Goal: Transaction & Acquisition: Purchase product/service

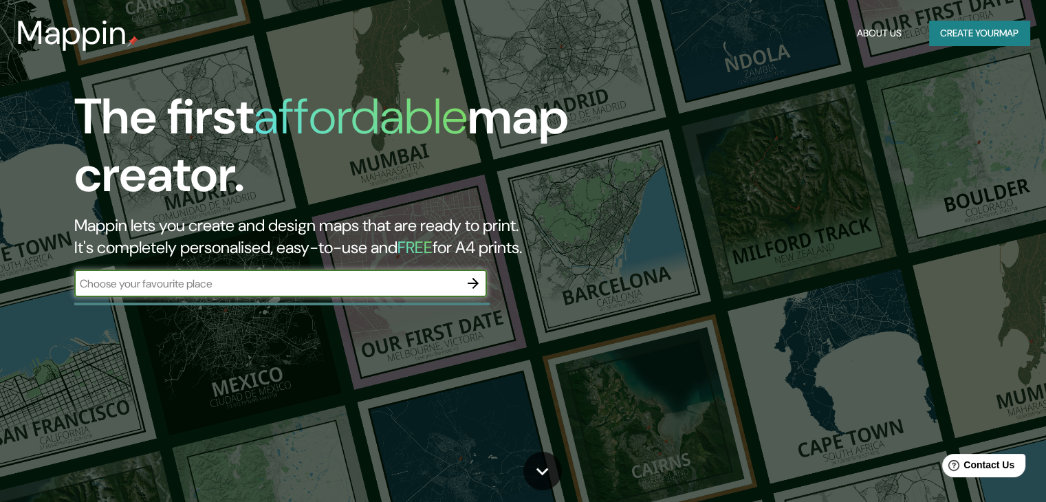
click at [336, 285] on input "text" at bounding box center [266, 284] width 385 height 16
type input "PACIFICO"
click at [476, 291] on icon "button" at bounding box center [473, 283] width 17 height 17
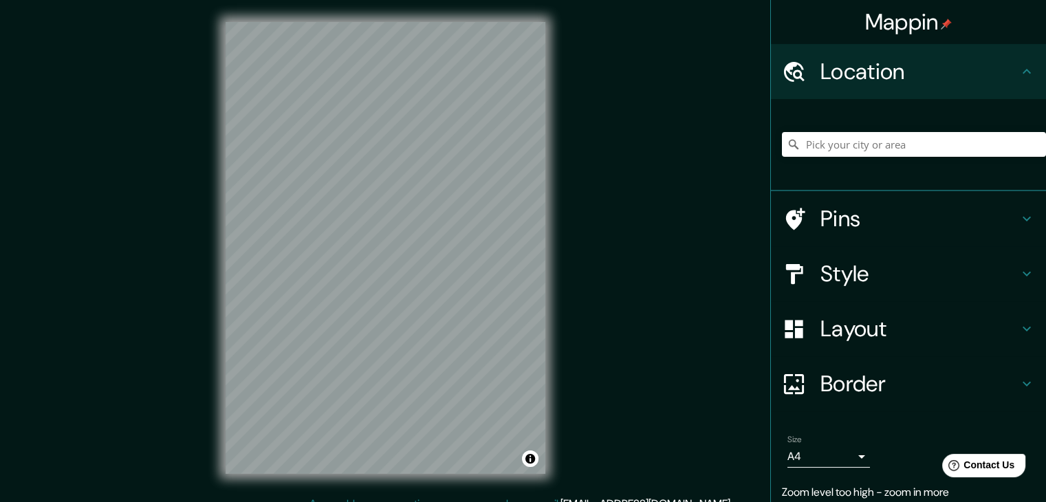
click at [549, 261] on div "© Mapbox © OpenStreetMap Improve this map" at bounding box center [386, 248] width 364 height 496
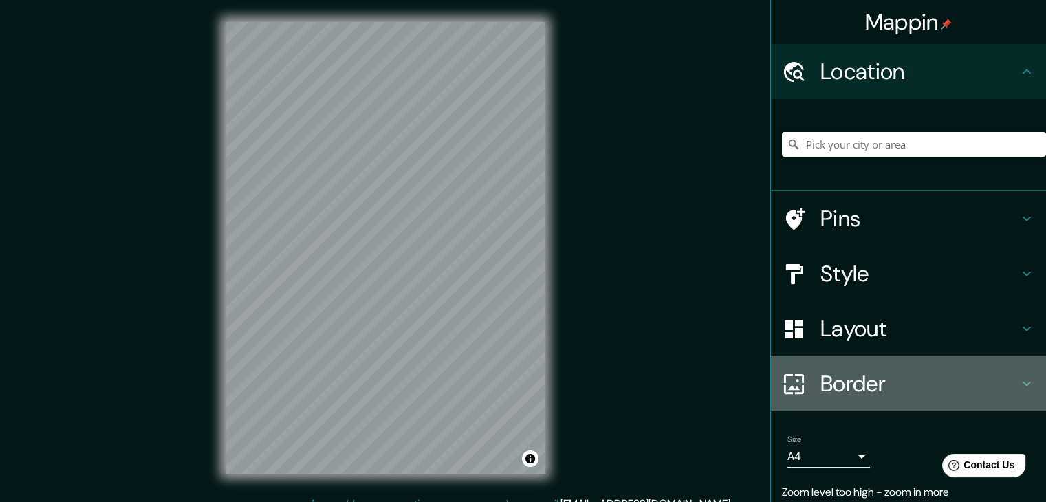
click at [863, 375] on h4 "Border" at bounding box center [919, 384] width 198 height 28
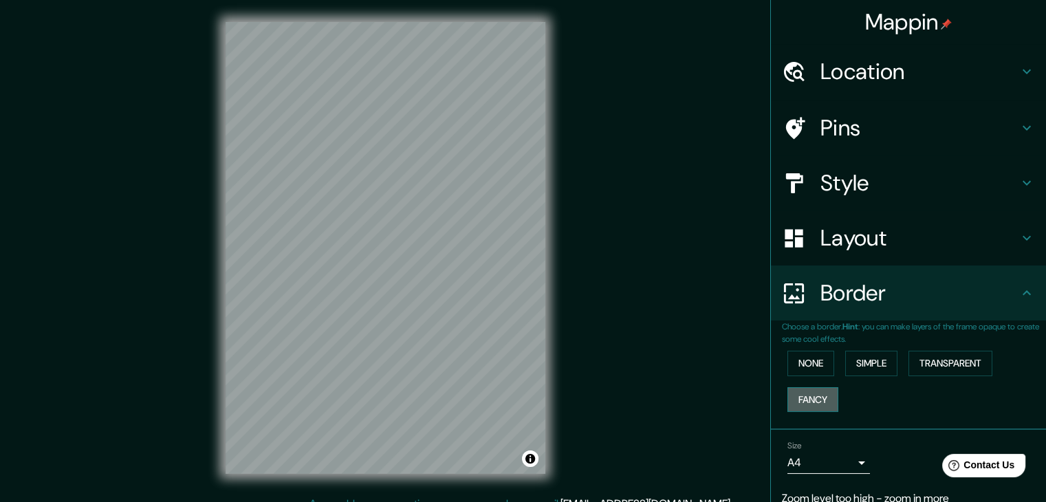
click at [797, 393] on button "Fancy" at bounding box center [812, 399] width 51 height 25
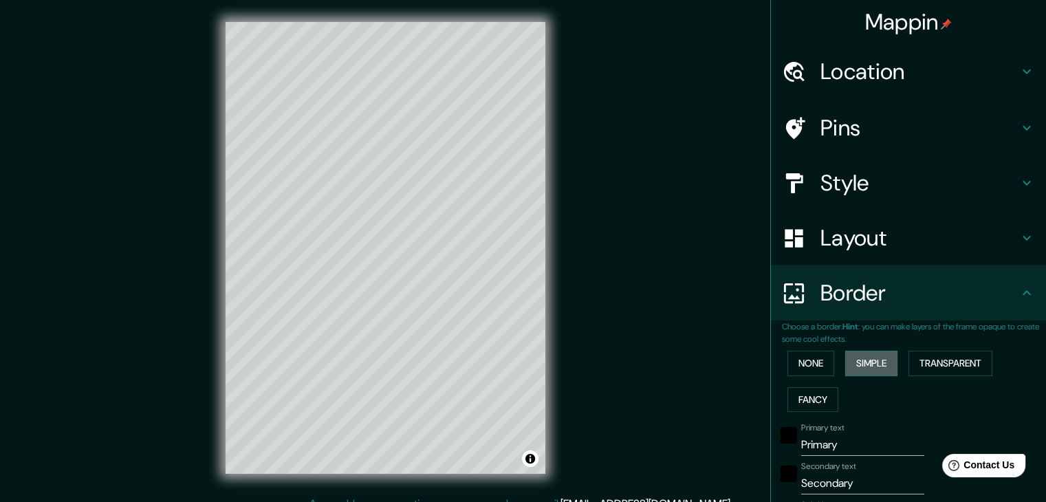
click at [858, 357] on button "Simple" at bounding box center [871, 363] width 52 height 25
click at [647, 391] on div "Mappin Location Pins Style Layout Border Choose a border. Hint : you can make l…" at bounding box center [523, 259] width 1046 height 518
drag, startPoint x: 459, startPoint y: 356, endPoint x: 235, endPoint y: 353, distance: 223.5
click at [234, 22] on div at bounding box center [386, 22] width 320 height 0
click at [796, 355] on button "None" at bounding box center [810, 363] width 47 height 25
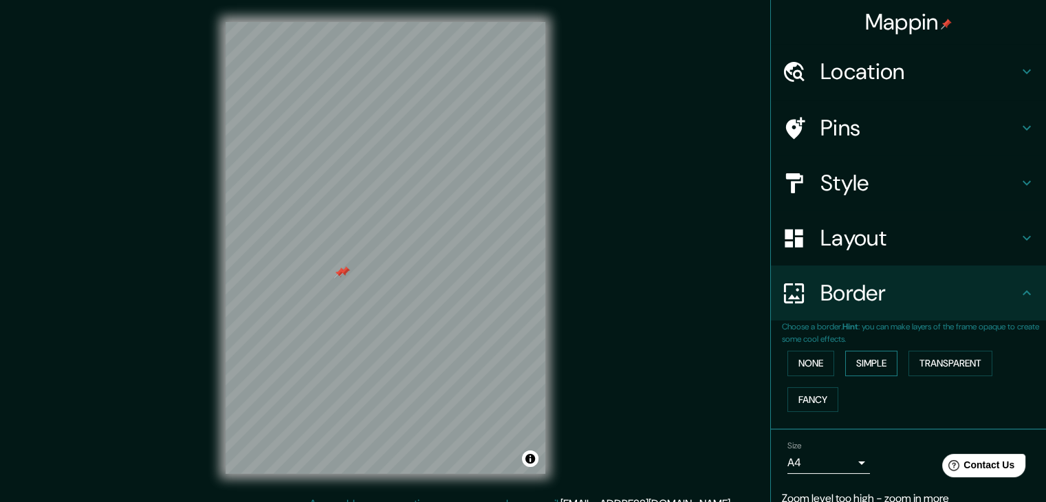
click at [849, 358] on button "Simple" at bounding box center [871, 363] width 52 height 25
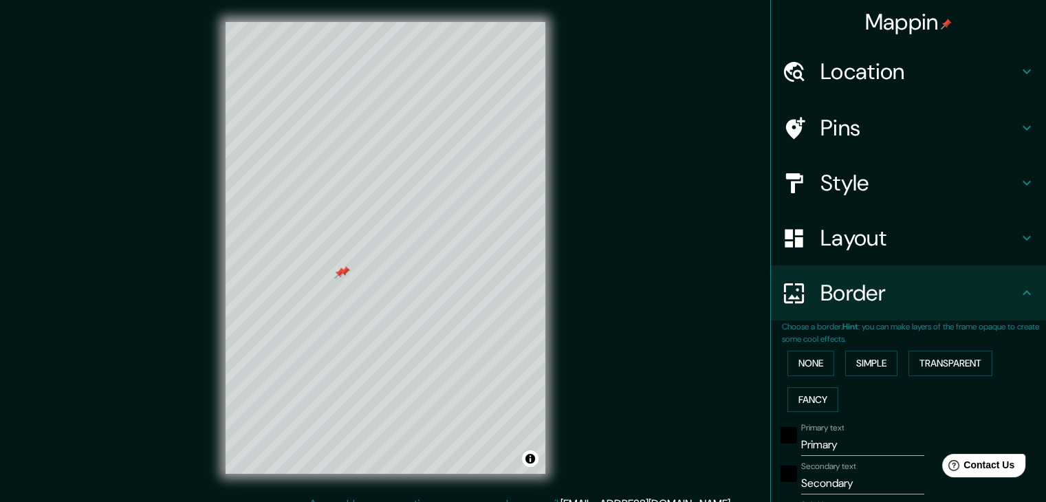
click at [831, 355] on div "None Simple Transparent Fancy" at bounding box center [914, 381] width 264 height 72
click at [805, 349] on div "None Simple Transparent Fancy" at bounding box center [914, 381] width 264 height 72
click at [789, 353] on button "None" at bounding box center [810, 363] width 47 height 25
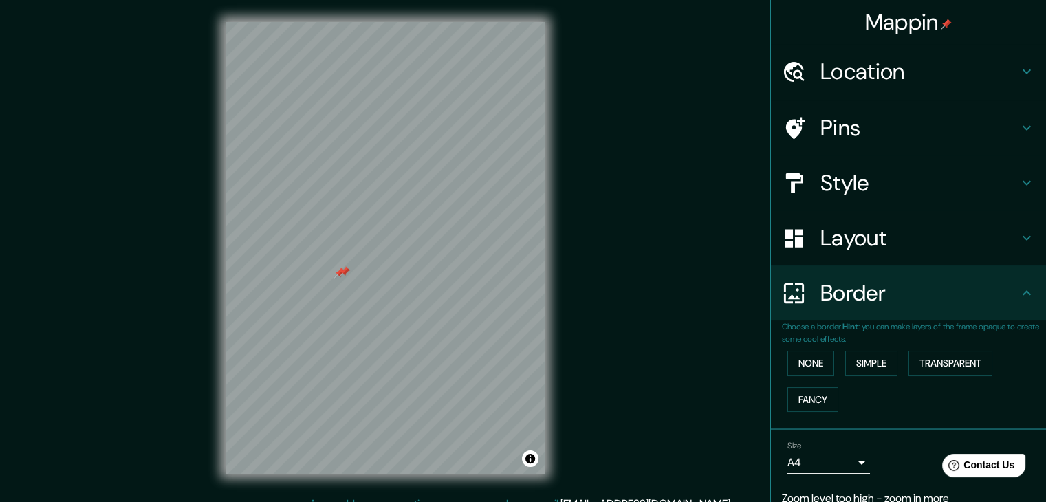
click at [340, 273] on div at bounding box center [344, 271] width 11 height 11
click at [339, 273] on div at bounding box center [339, 272] width 11 height 11
click at [872, 229] on h4 "Layout" at bounding box center [919, 238] width 198 height 28
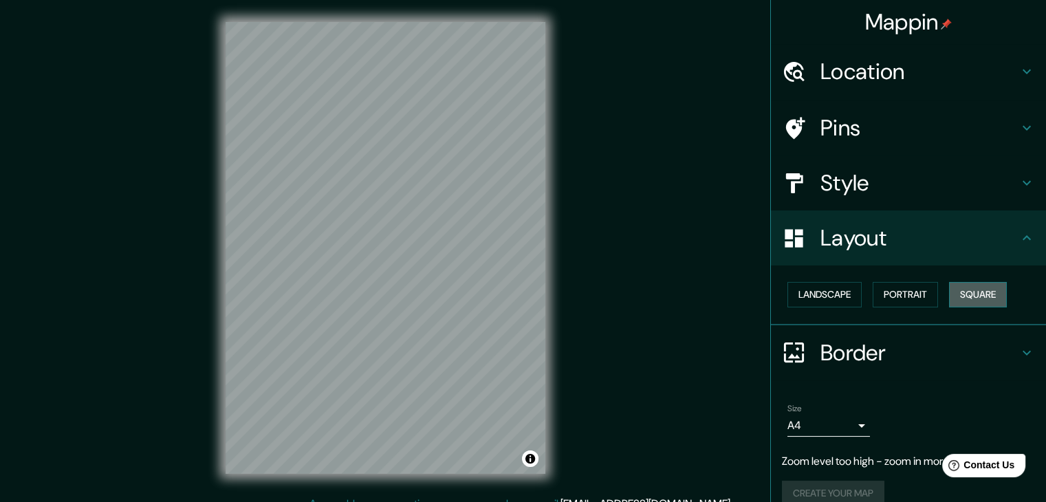
click at [950, 289] on button "Square" at bounding box center [978, 294] width 58 height 25
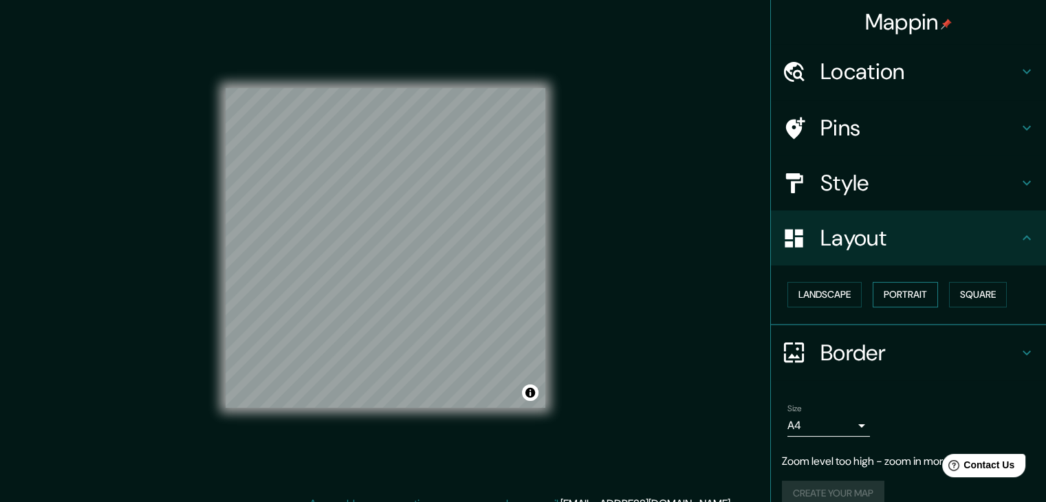
click at [892, 291] on button "Portrait" at bounding box center [905, 294] width 65 height 25
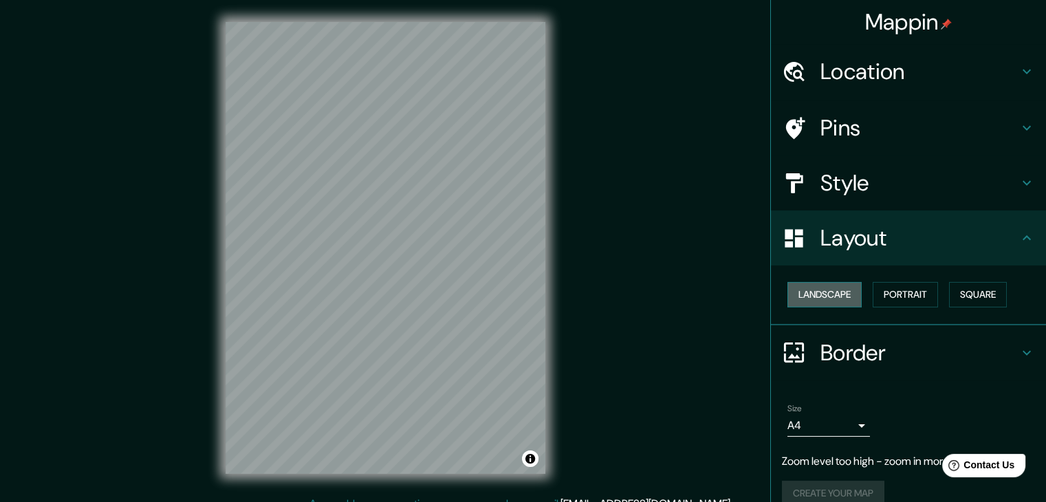
click at [839, 294] on button "Landscape" at bounding box center [824, 294] width 74 height 25
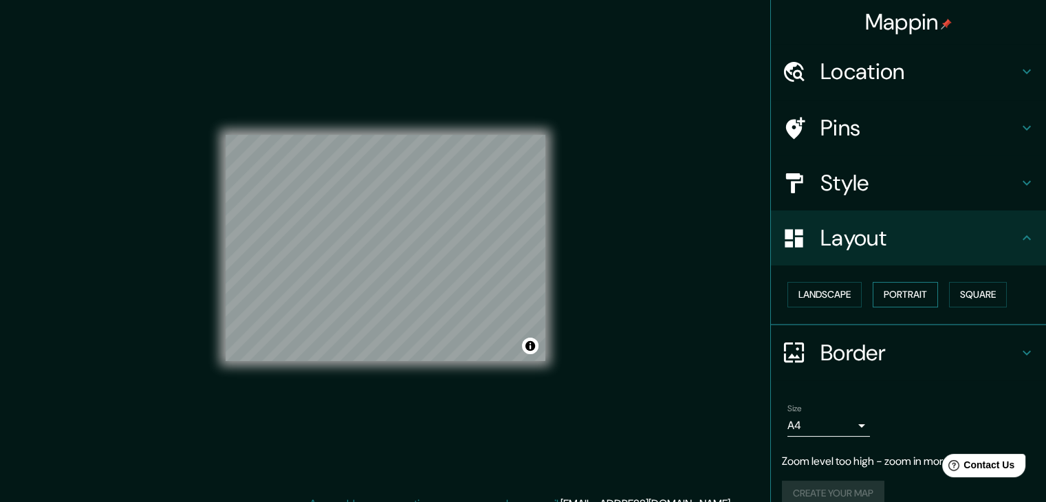
click at [905, 298] on button "Portrait" at bounding box center [905, 294] width 65 height 25
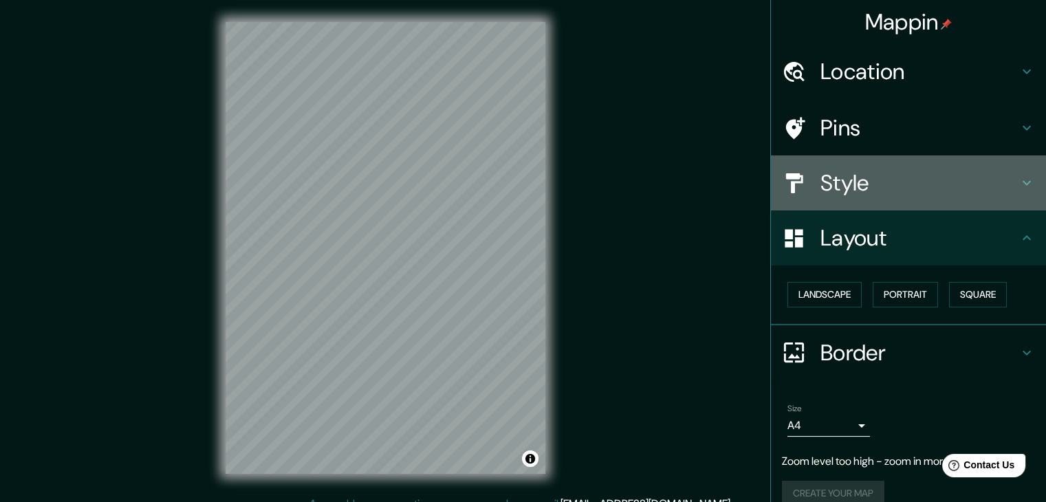
click at [857, 190] on h4 "Style" at bounding box center [919, 183] width 198 height 28
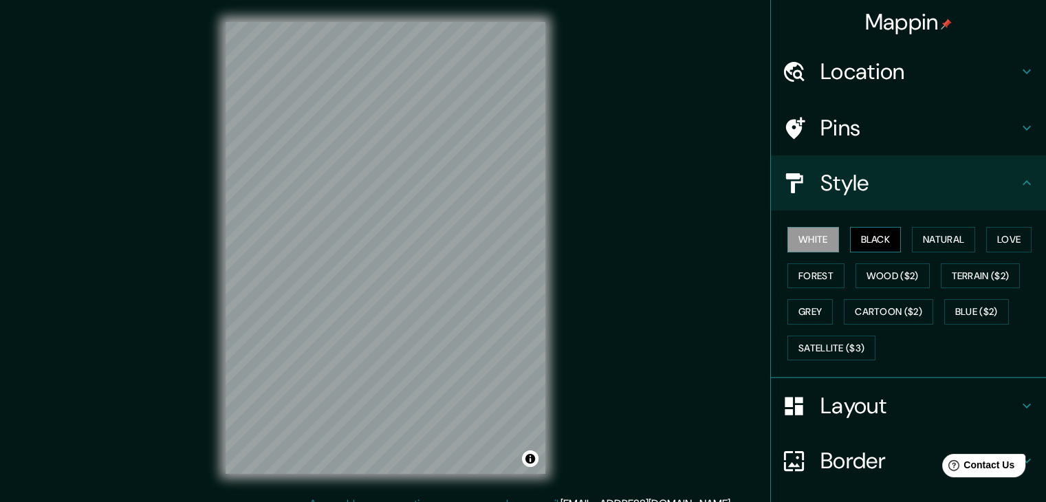
click at [860, 228] on button "Black" at bounding box center [876, 239] width 52 height 25
click at [935, 240] on button "Natural" at bounding box center [943, 239] width 63 height 25
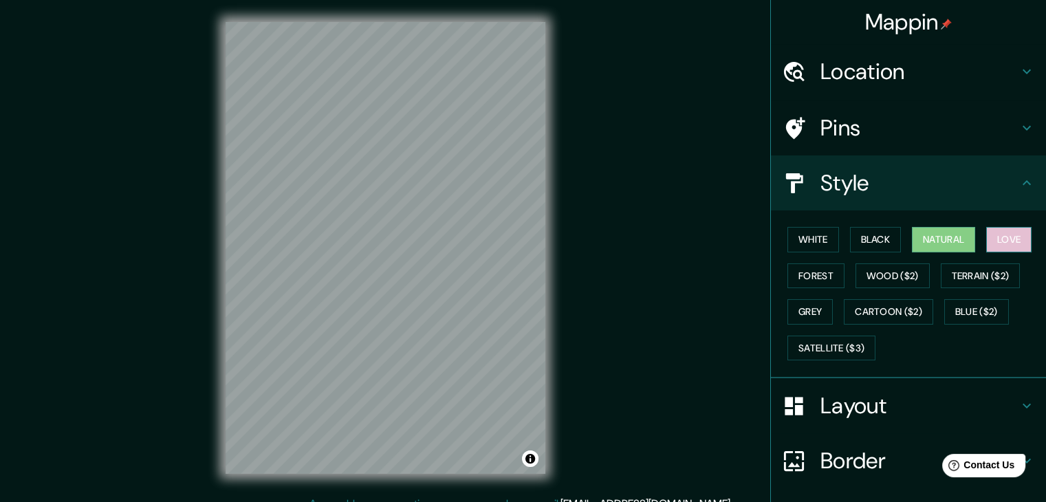
click at [992, 242] on button "Love" at bounding box center [1008, 239] width 45 height 25
click at [823, 272] on button "Forest" at bounding box center [815, 275] width 57 height 25
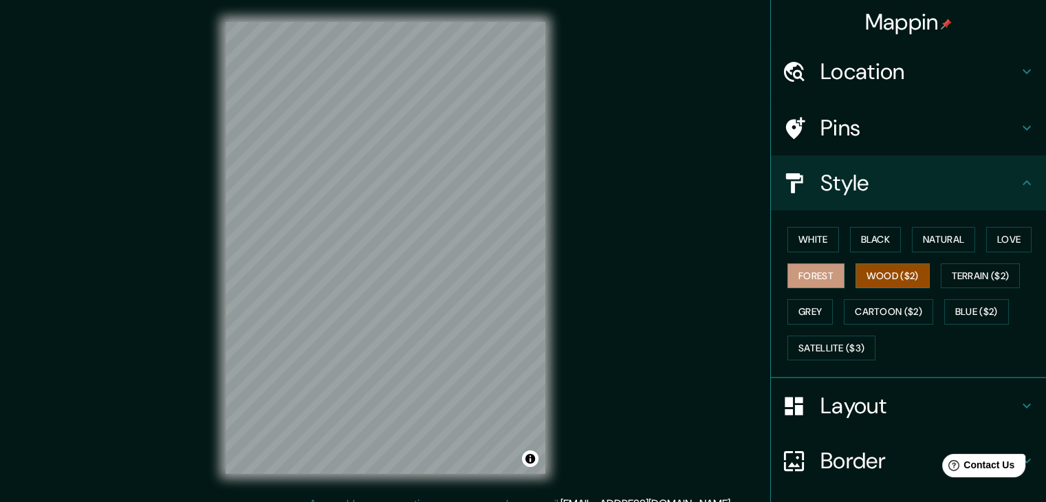
click at [867, 280] on button "Wood ($2)" at bounding box center [892, 275] width 74 height 25
click at [957, 278] on button "Terrain ($2)" at bounding box center [981, 275] width 80 height 25
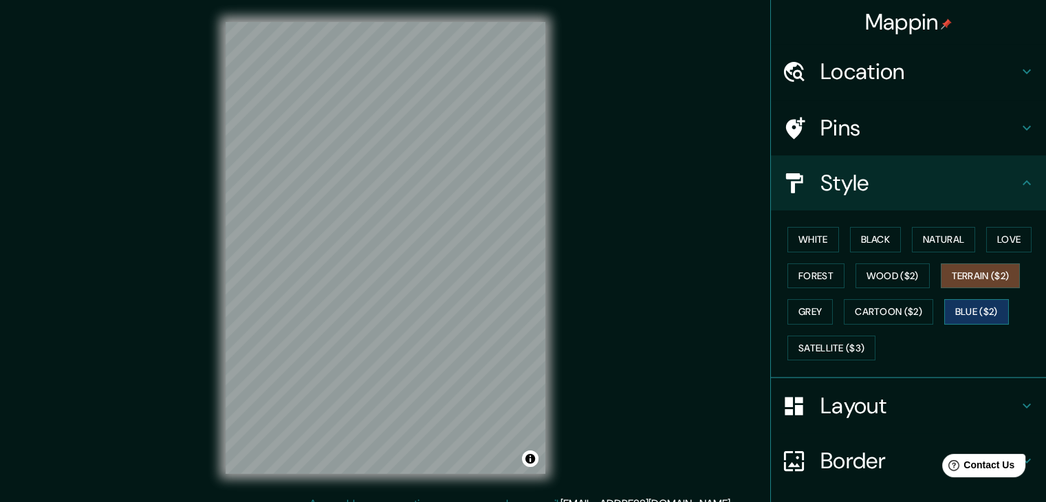
click at [949, 306] on button "Blue ($2)" at bounding box center [976, 311] width 65 height 25
click at [906, 309] on button "Cartoon ($2)" at bounding box center [888, 311] width 89 height 25
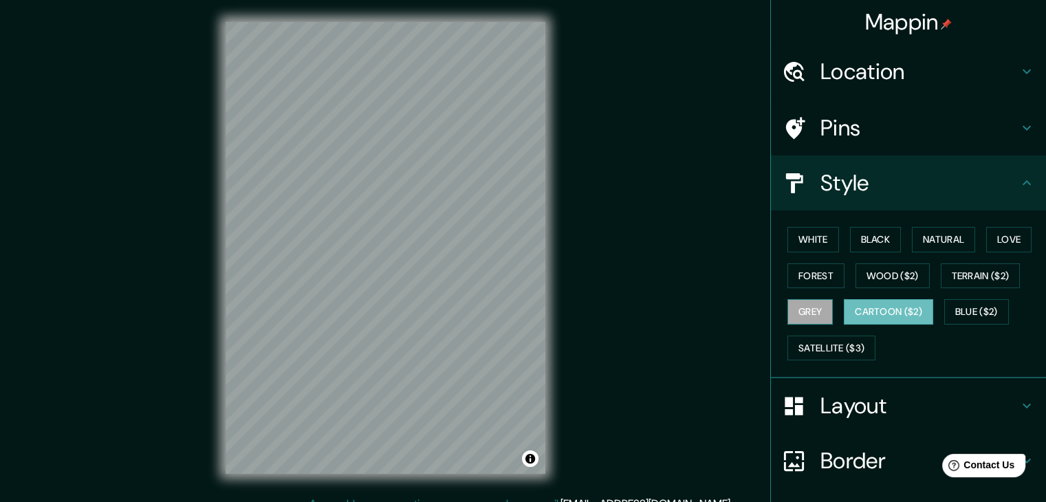
click at [807, 314] on button "Grey" at bounding box center [809, 311] width 45 height 25
click at [807, 333] on div "White Black Natural Love Forest Wood ($2) Terrain ($2) Grey Cartoon ($2) Blue (…" at bounding box center [914, 293] width 264 height 144
click at [807, 345] on button "Satellite ($3)" at bounding box center [831, 348] width 88 height 25
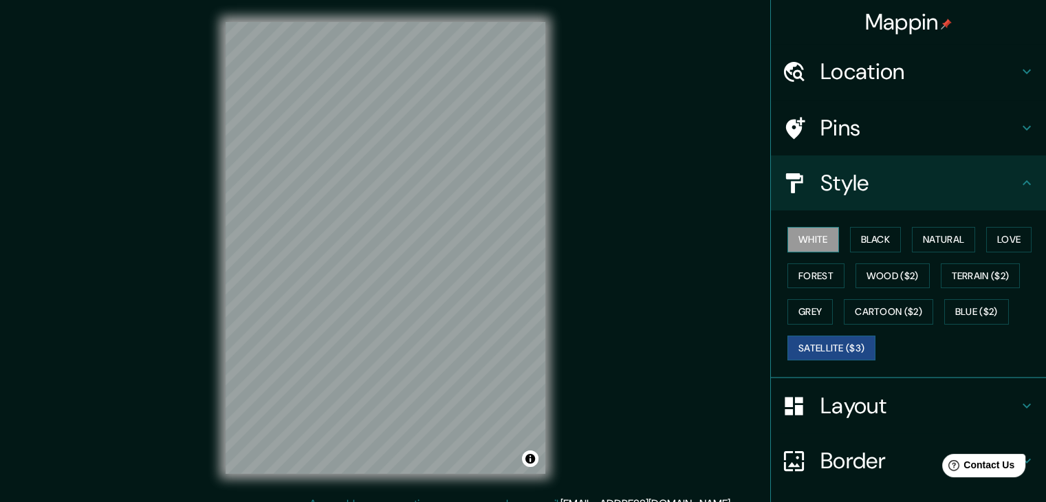
click at [808, 242] on button "White" at bounding box center [813, 239] width 52 height 25
click at [871, 238] on button "Black" at bounding box center [876, 239] width 52 height 25
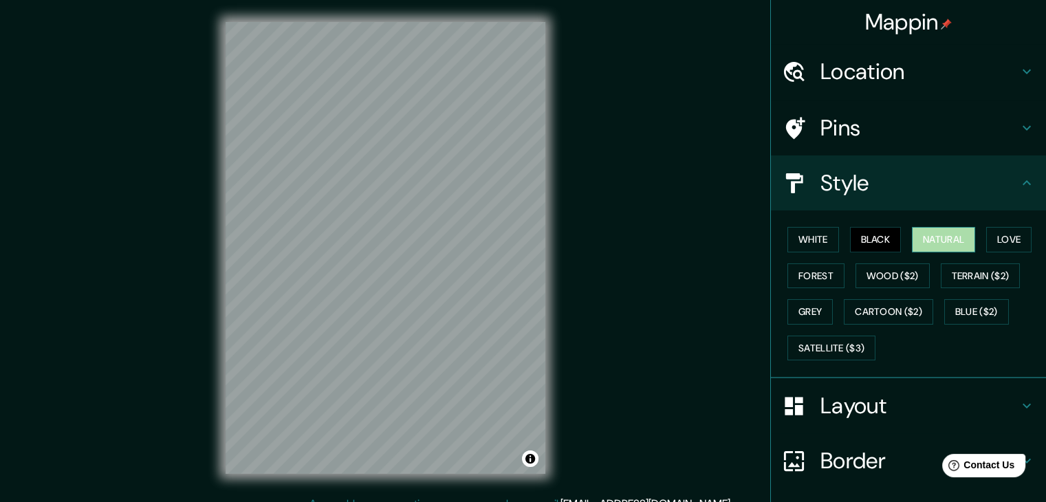
click at [933, 242] on button "Natural" at bounding box center [943, 239] width 63 height 25
click at [810, 237] on button "White" at bounding box center [813, 239] width 52 height 25
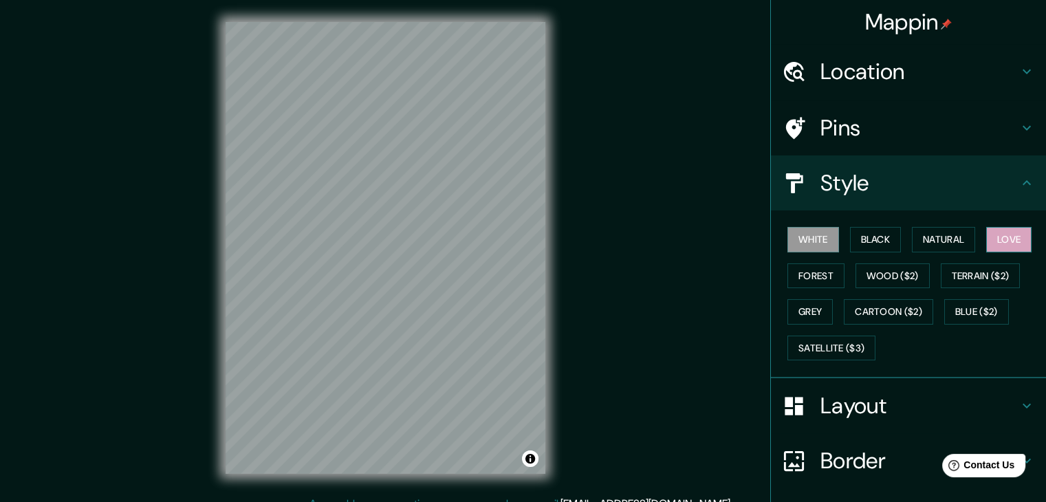
click at [996, 243] on button "Love" at bounding box center [1008, 239] width 45 height 25
click at [798, 269] on button "Forest" at bounding box center [815, 275] width 57 height 25
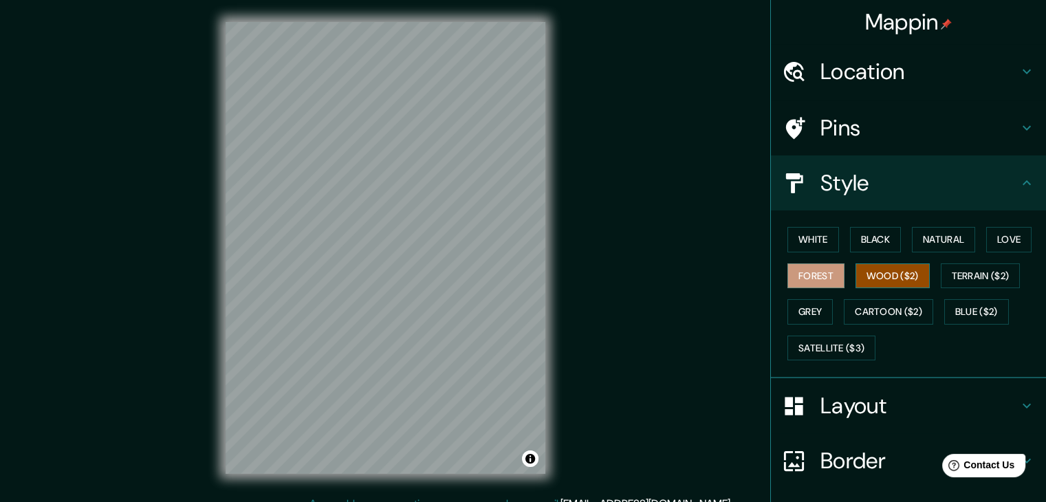
click at [877, 272] on button "Wood ($2)" at bounding box center [892, 275] width 74 height 25
click at [964, 276] on button "Terrain ($2)" at bounding box center [981, 275] width 80 height 25
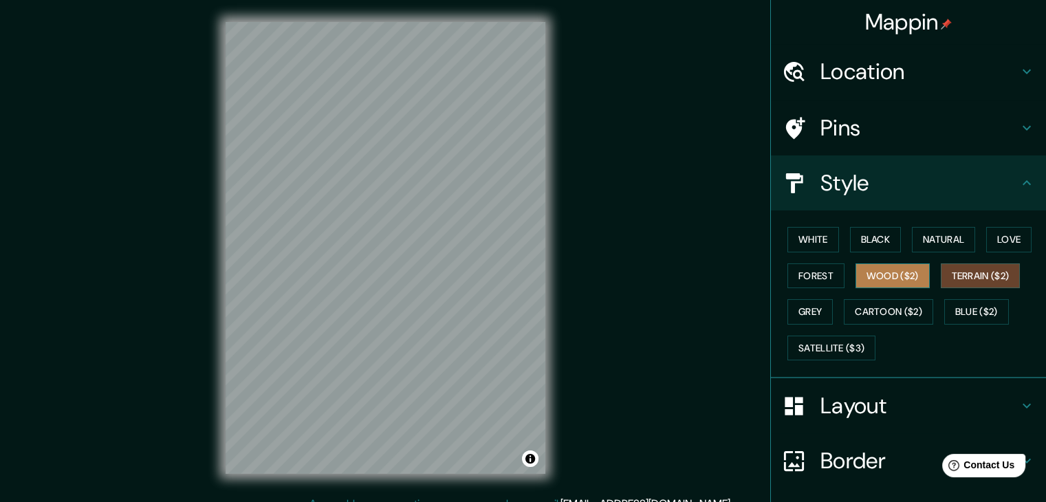
click at [888, 271] on button "Wood ($2)" at bounding box center [892, 275] width 74 height 25
click at [829, 311] on div "White Black Natural Love Forest Wood ($2) Terrain ($2) Grey Cartoon ($2) Blue (…" at bounding box center [914, 293] width 264 height 144
click at [791, 311] on button "Grey" at bounding box center [809, 311] width 45 height 25
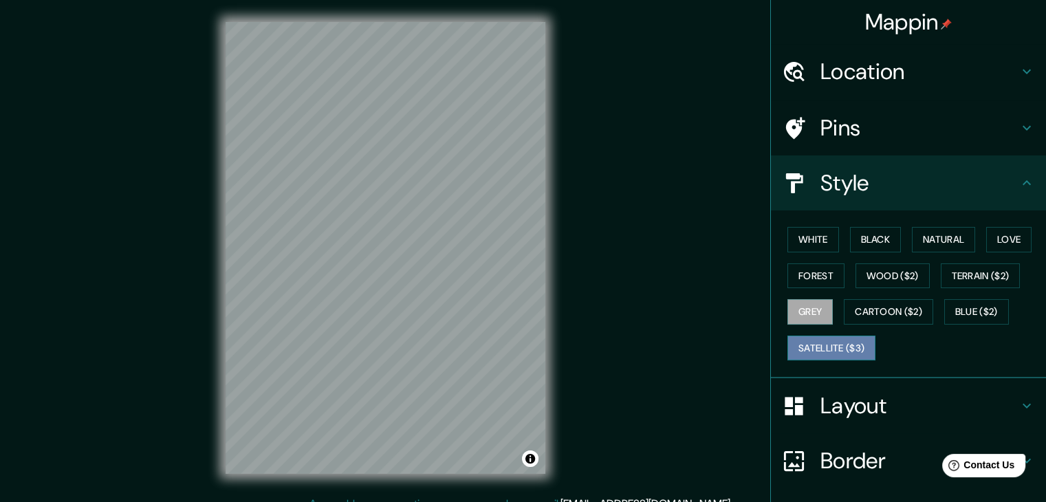
click at [799, 345] on button "Satellite ($3)" at bounding box center [831, 348] width 88 height 25
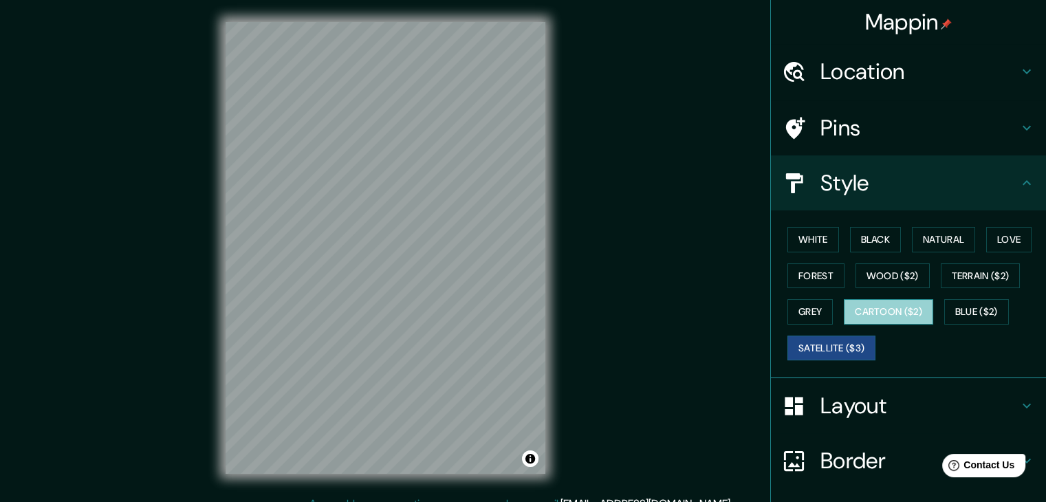
click at [890, 311] on button "Cartoon ($2)" at bounding box center [888, 311] width 89 height 25
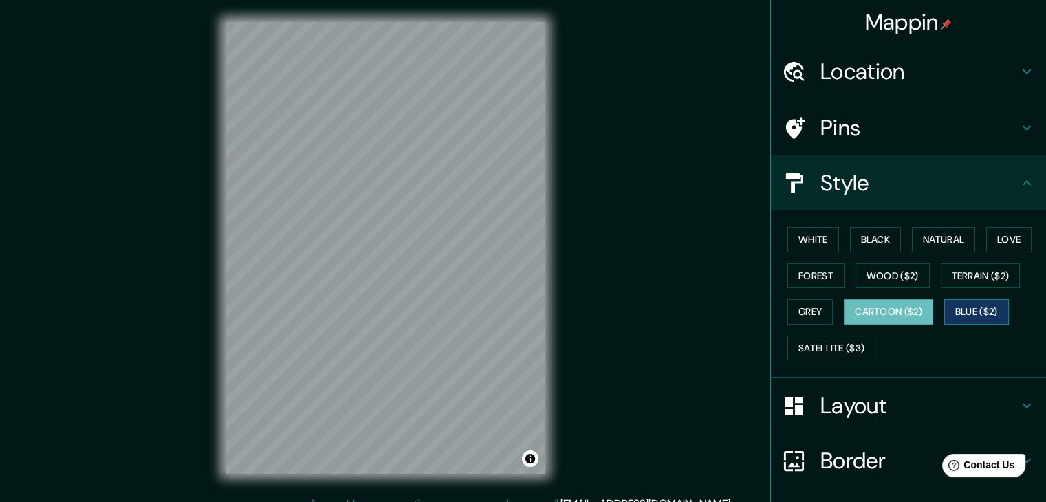
click at [972, 306] on button "Blue ($2)" at bounding box center [976, 311] width 65 height 25
click at [805, 239] on button "White" at bounding box center [813, 239] width 52 height 25
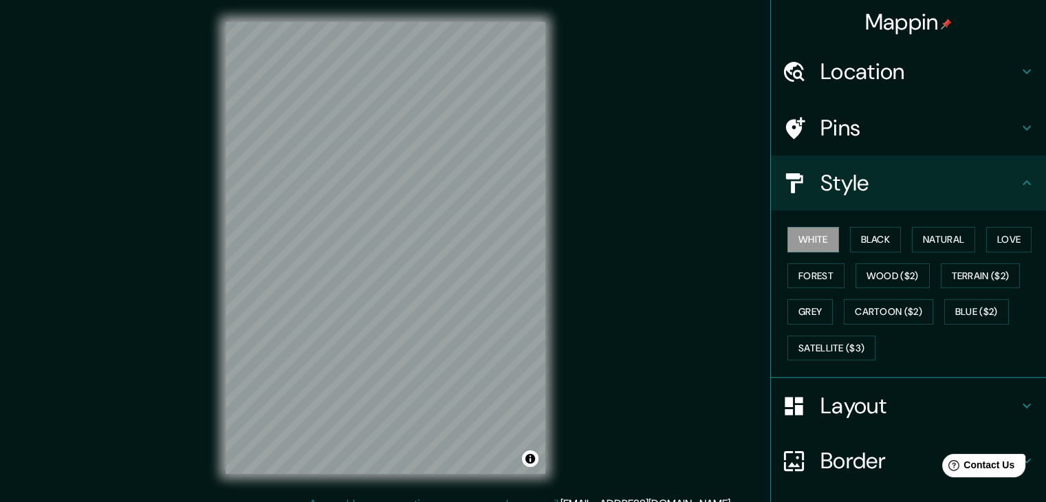
click at [896, 81] on h4 "Location" at bounding box center [919, 72] width 198 height 28
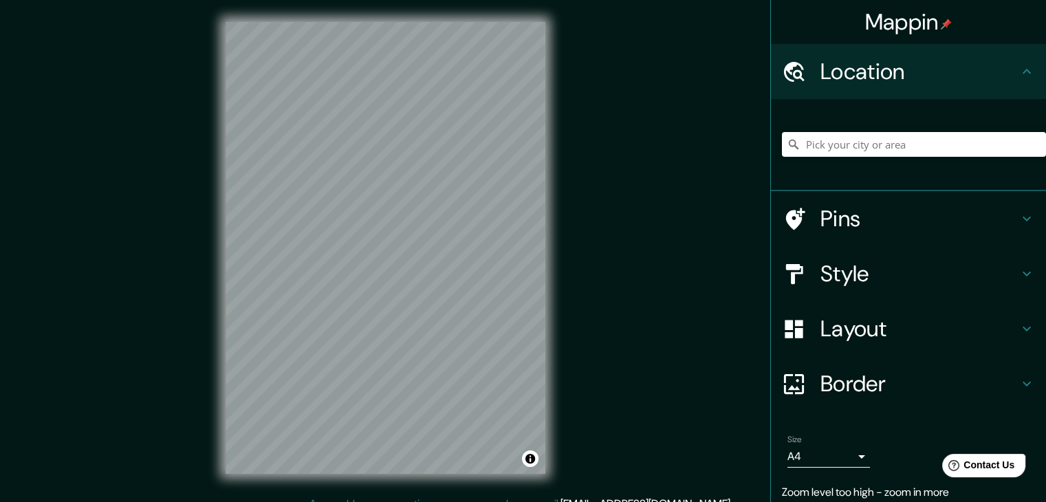
click at [853, 223] on h4 "Pins" at bounding box center [919, 219] width 198 height 28
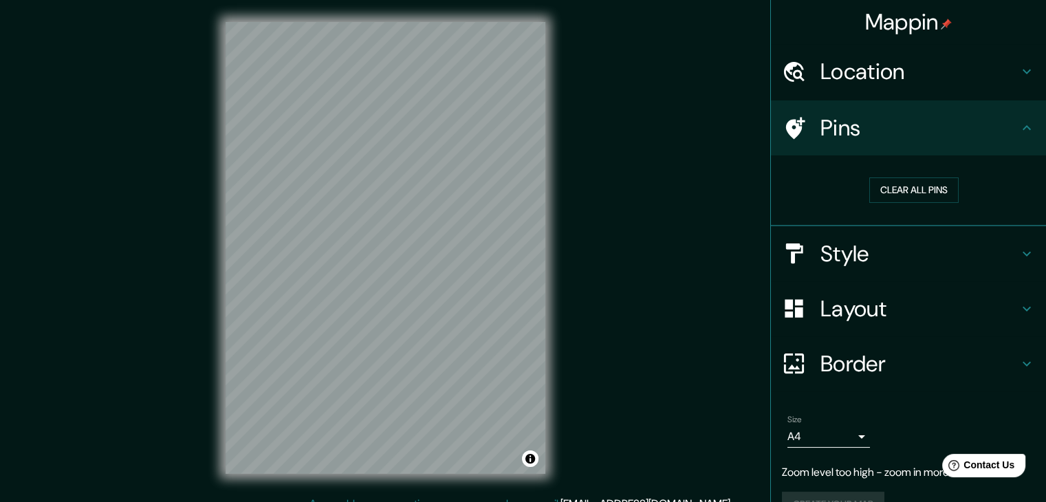
click at [853, 248] on h4 "Style" at bounding box center [919, 254] width 198 height 28
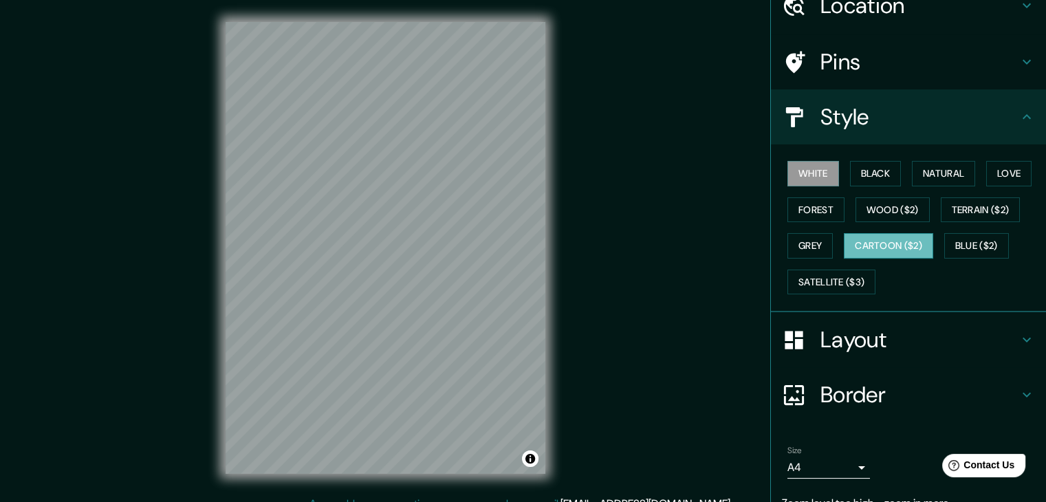
scroll to position [69, 0]
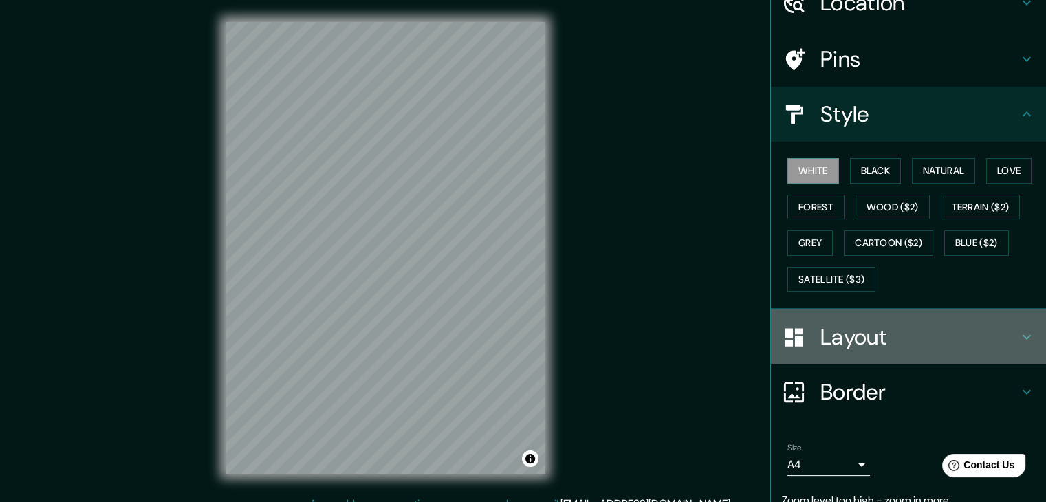
click at [832, 324] on h4 "Layout" at bounding box center [919, 337] width 198 height 28
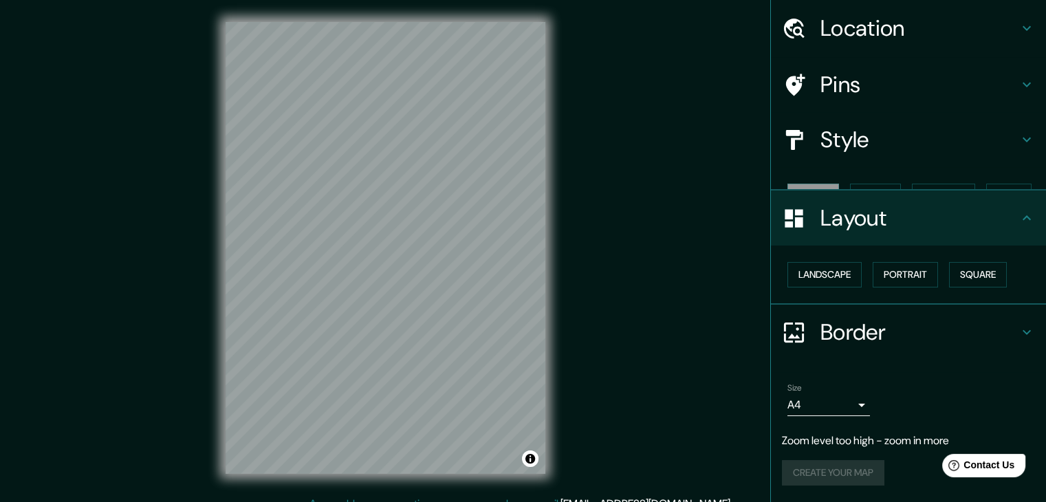
scroll to position [19, 0]
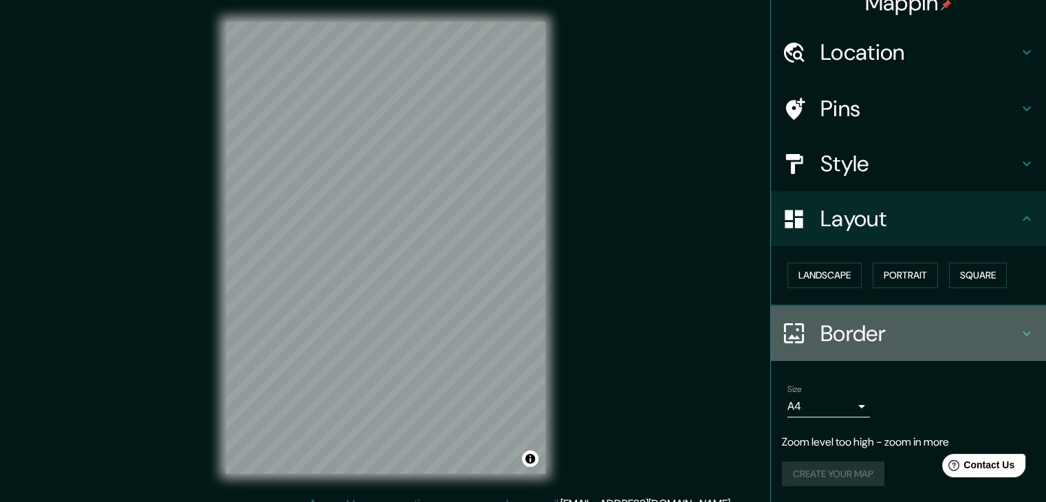
click at [827, 342] on h4 "Border" at bounding box center [919, 334] width 198 height 28
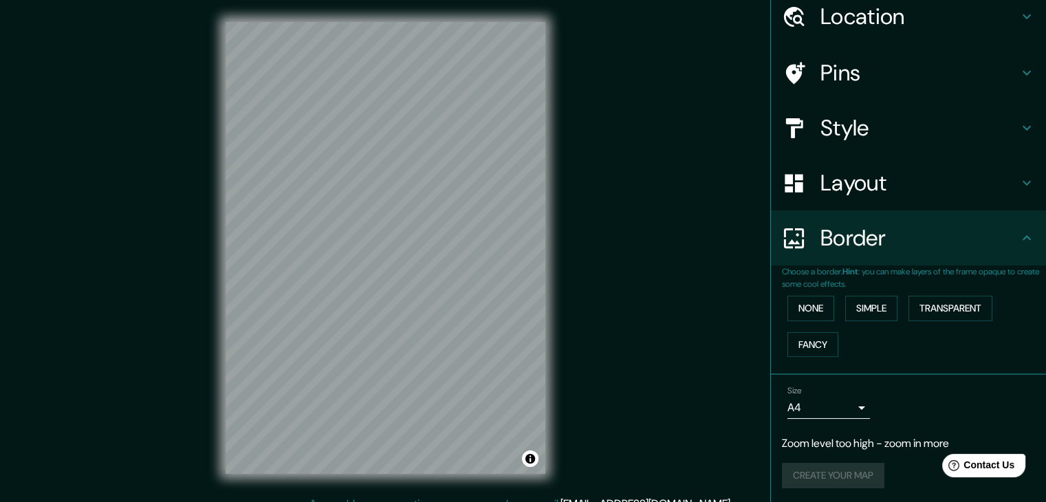
scroll to position [56, 0]
click at [828, 188] on h4 "Layout" at bounding box center [919, 182] width 198 height 28
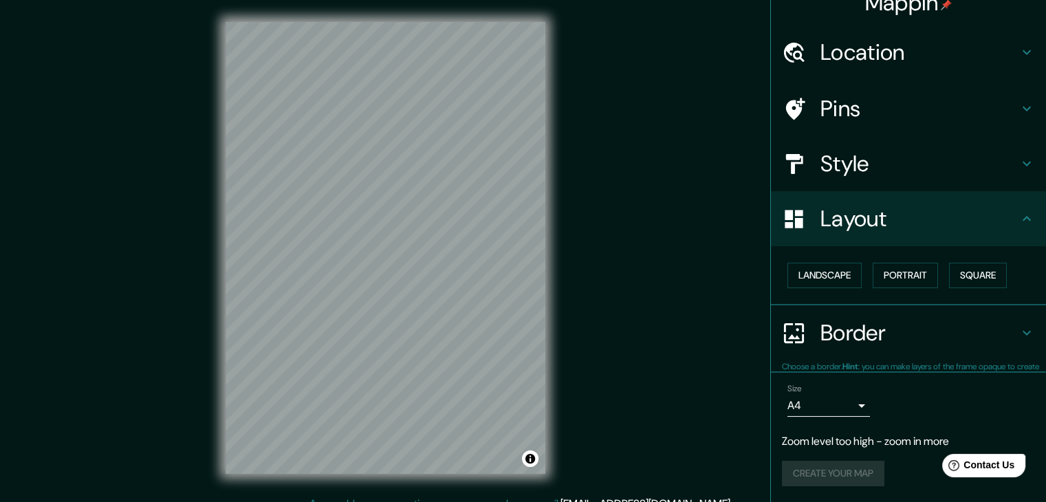
scroll to position [19, 0]
click at [867, 227] on h4 "Layout" at bounding box center [919, 219] width 198 height 28
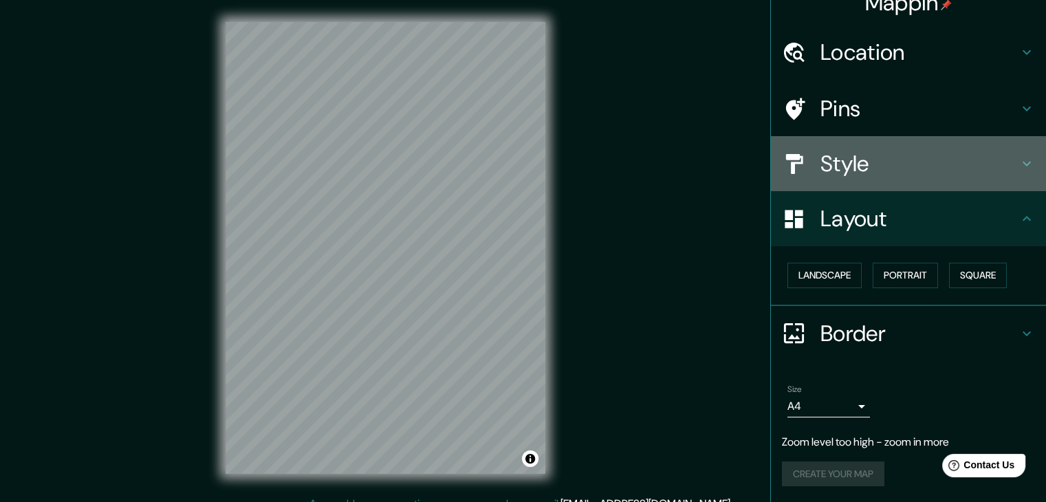
click at [888, 171] on h4 "Style" at bounding box center [919, 164] width 198 height 28
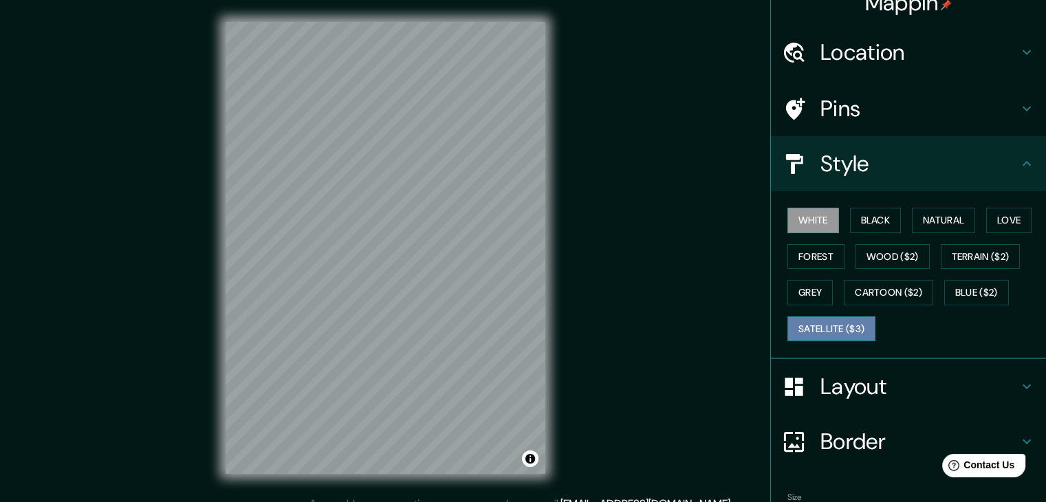
click at [814, 324] on button "Satellite ($3)" at bounding box center [831, 328] width 88 height 25
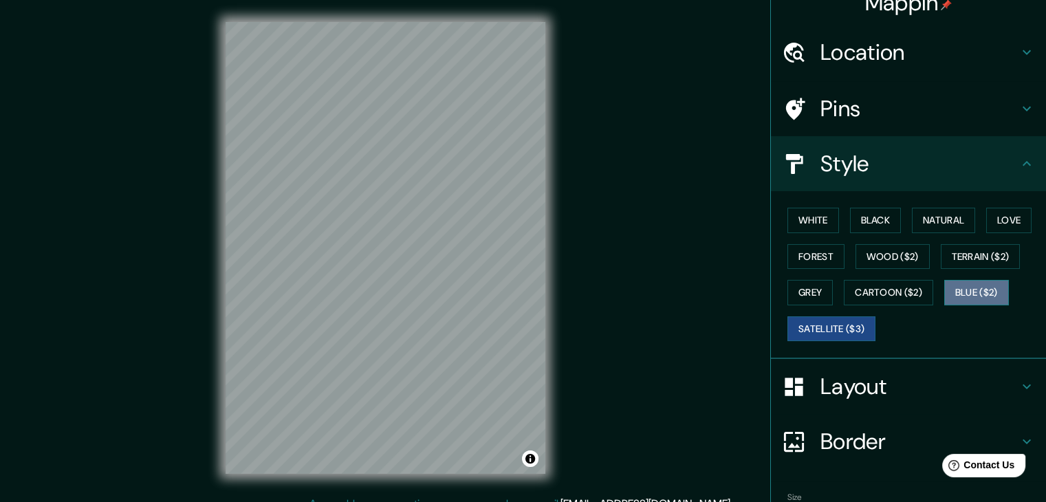
click at [976, 298] on button "Blue ($2)" at bounding box center [976, 292] width 65 height 25
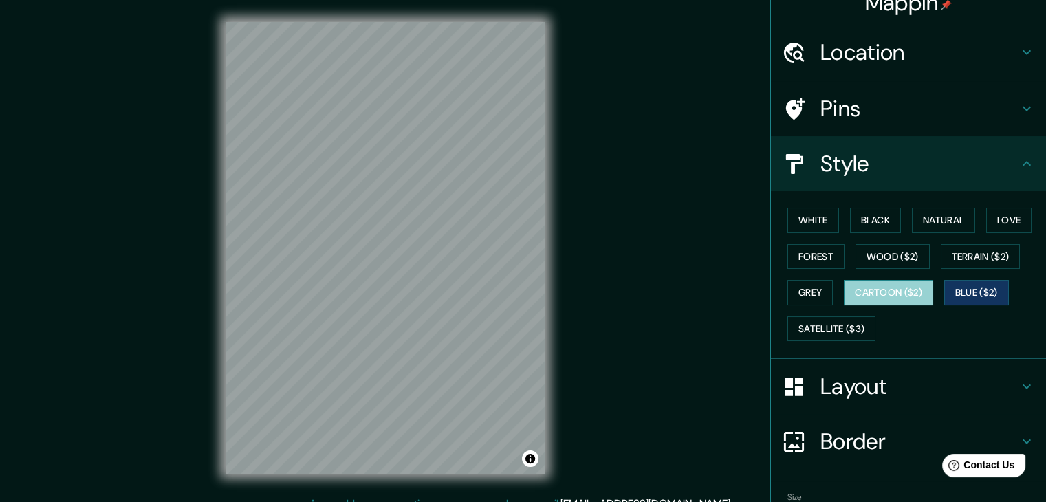
click at [899, 289] on button "Cartoon ($2)" at bounding box center [888, 292] width 89 height 25
click at [967, 288] on button "Blue ($2)" at bounding box center [976, 292] width 65 height 25
